Goal: Use online tool/utility: Use online tool/utility

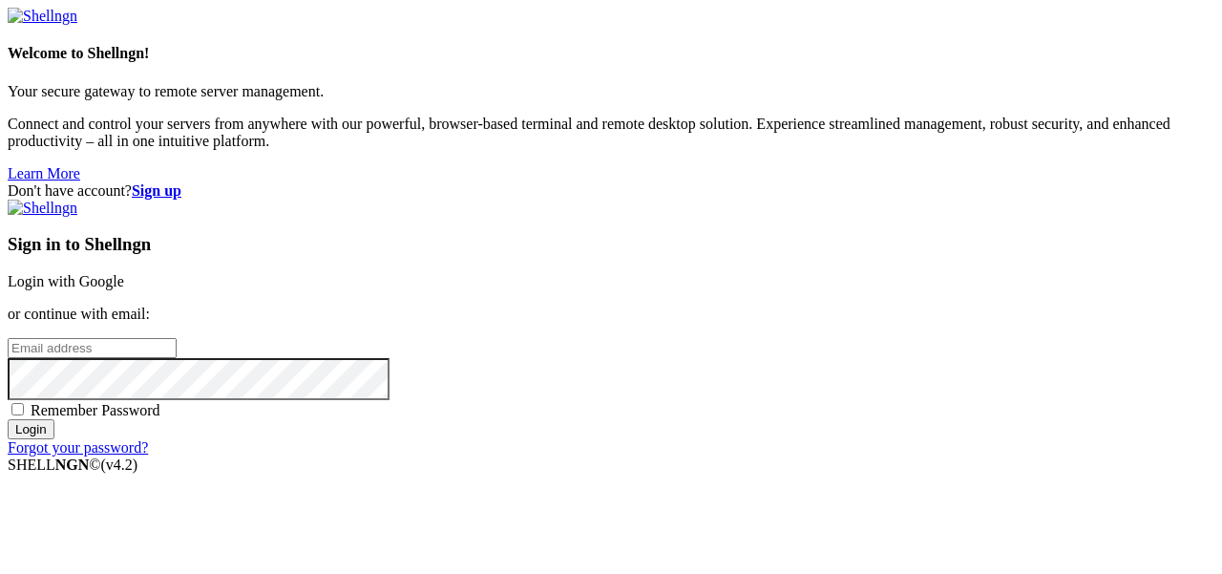
click at [124, 273] on link "Login with Google" at bounding box center [66, 281] width 116 height 16
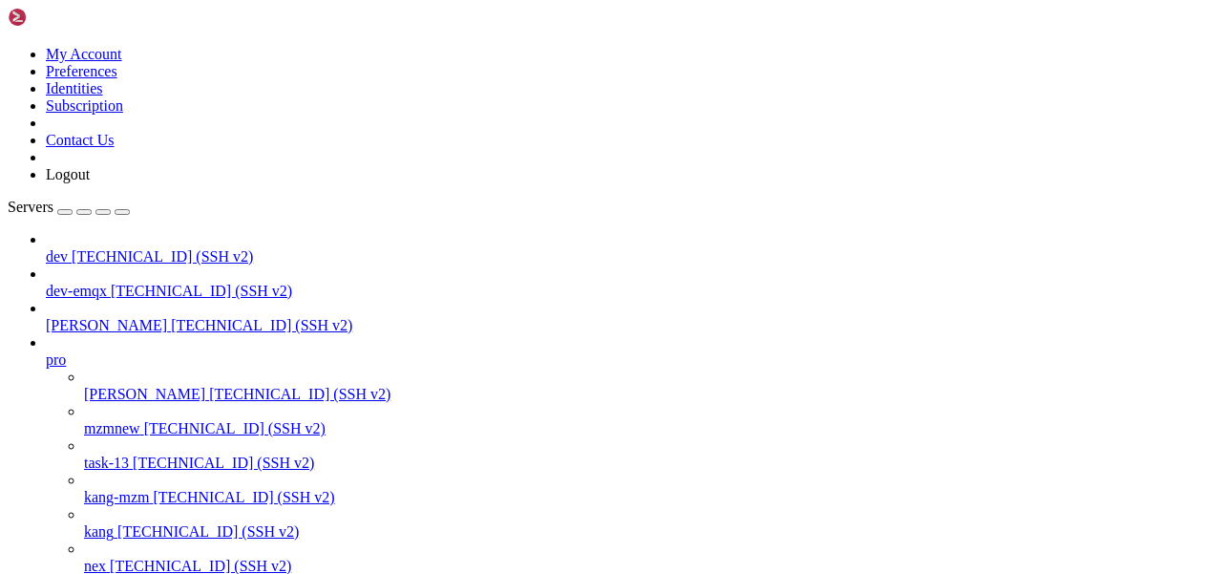
scroll to position [508, 0]
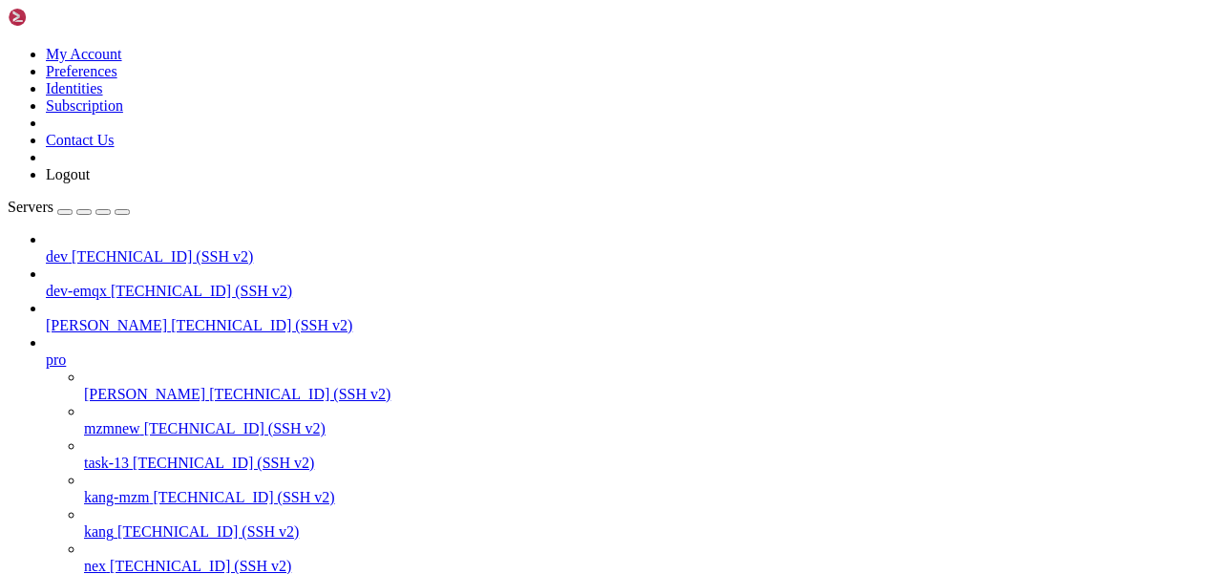
drag, startPoint x: 460, startPoint y: 1493, endPoint x: 511, endPoint y: 1497, distance: 50.7
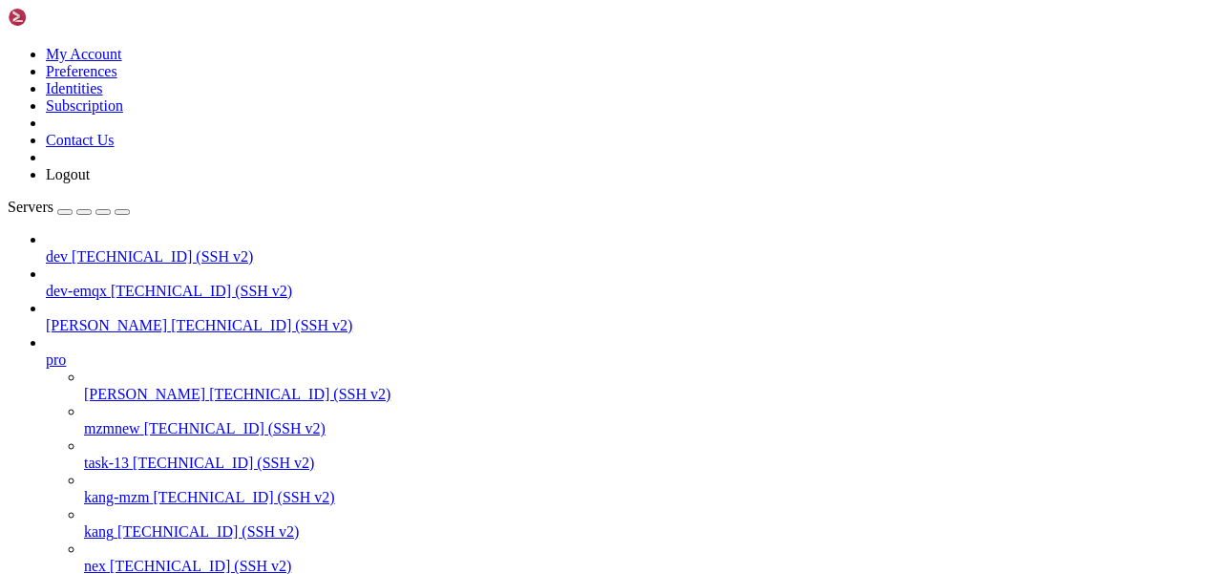
scroll to position [7653, 0]
copy x-row "d4ce17d"
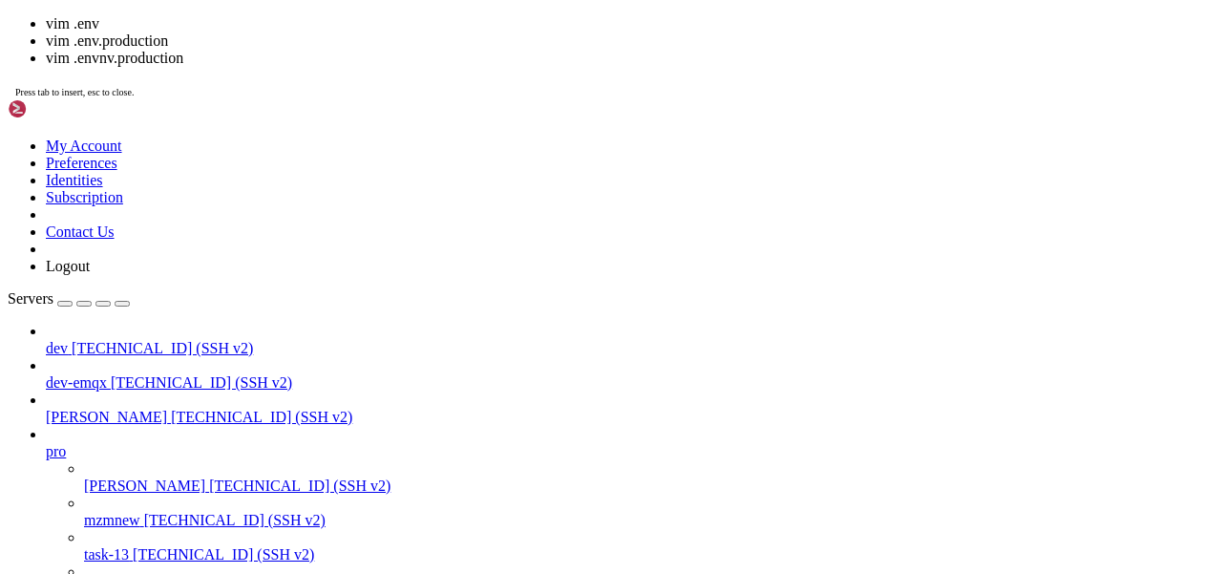
scroll to position [7241, 0]
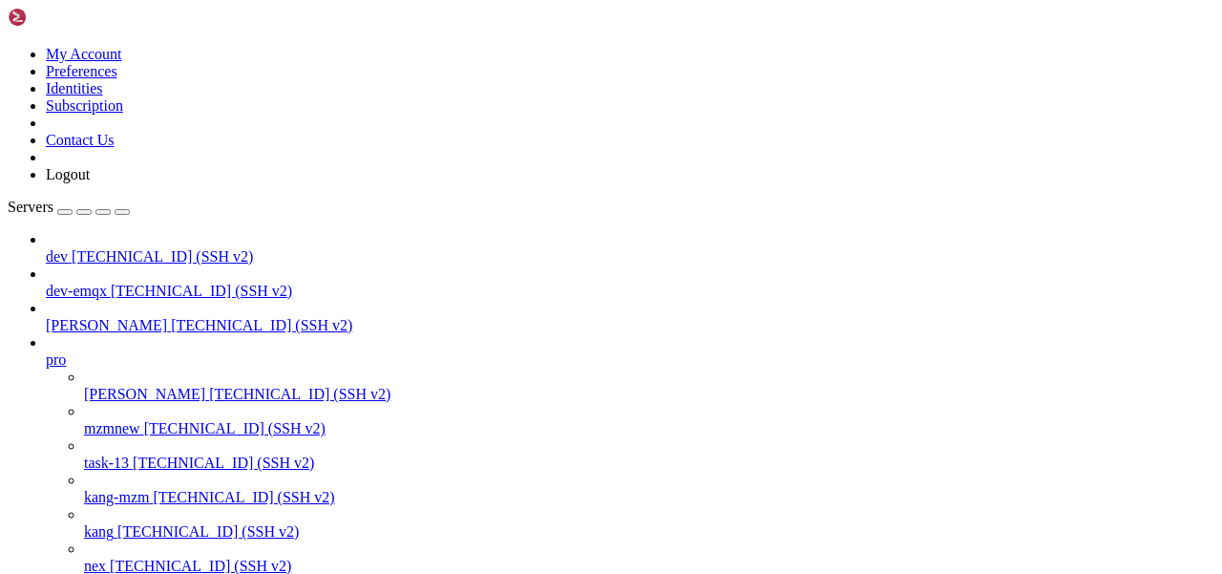
paste textarea "d4ce17d"
type textarea "d4ce17d"
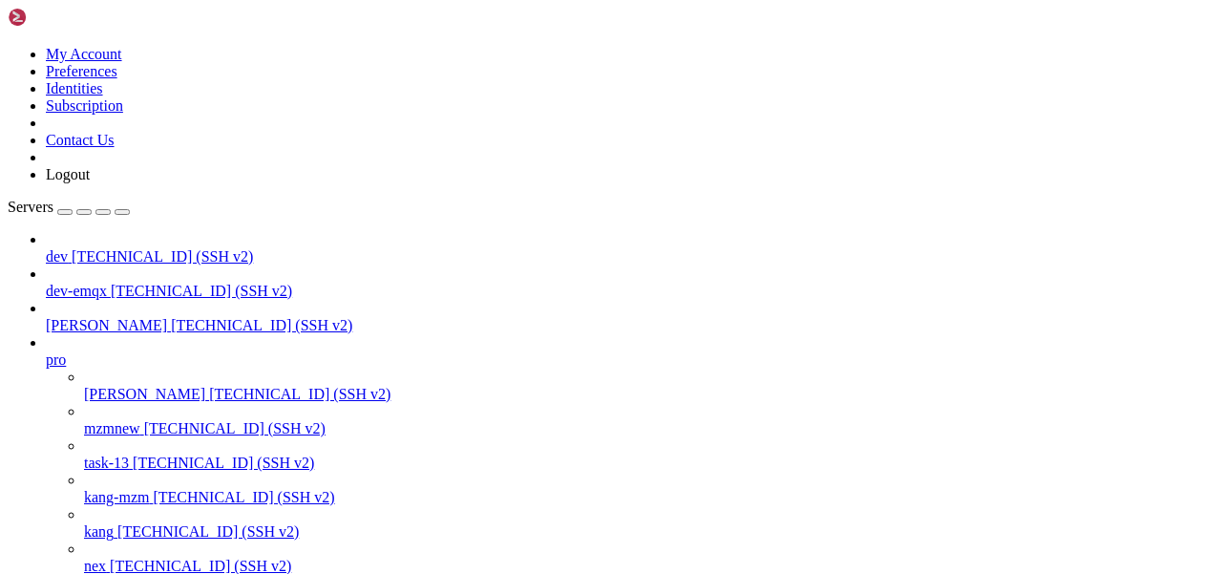
copy x-row "8ee0755"
drag, startPoint x: 745, startPoint y: 1437, endPoint x: 819, endPoint y: 1505, distance: 100.7
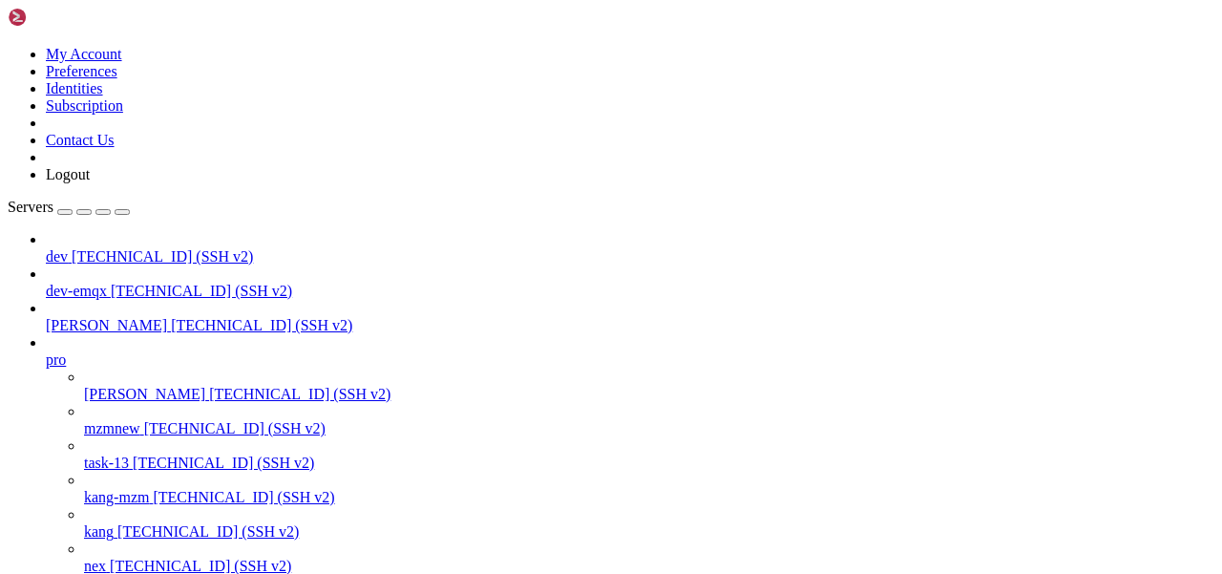
copy x-row "IImServiceWuKongImpl.java:30"
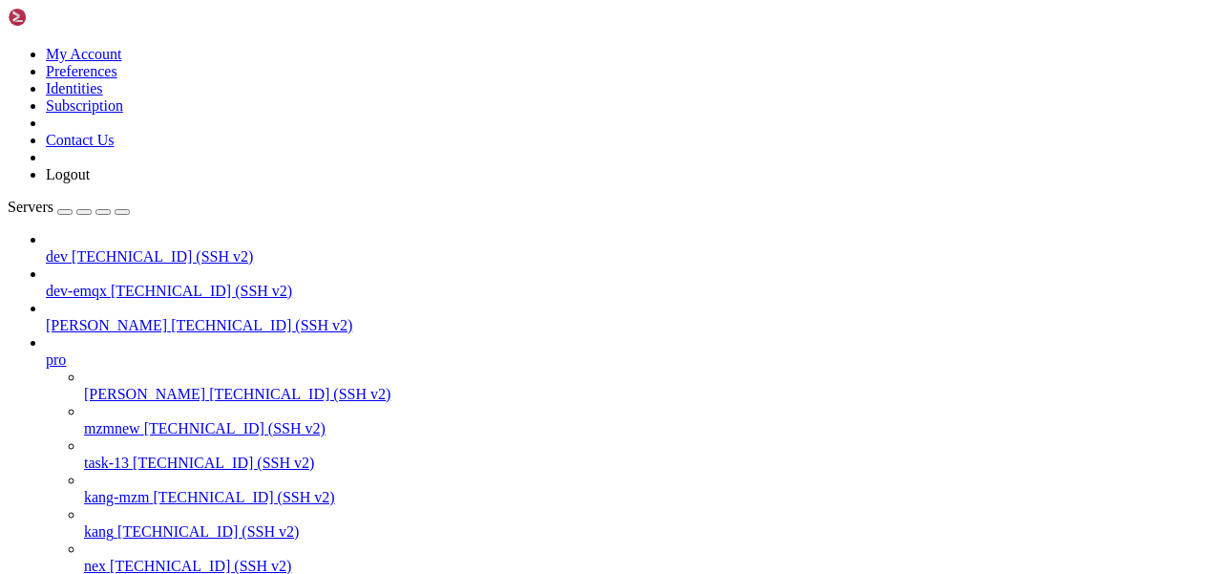
copy x-row "c86f090"
